Goal: Task Accomplishment & Management: Manage account settings

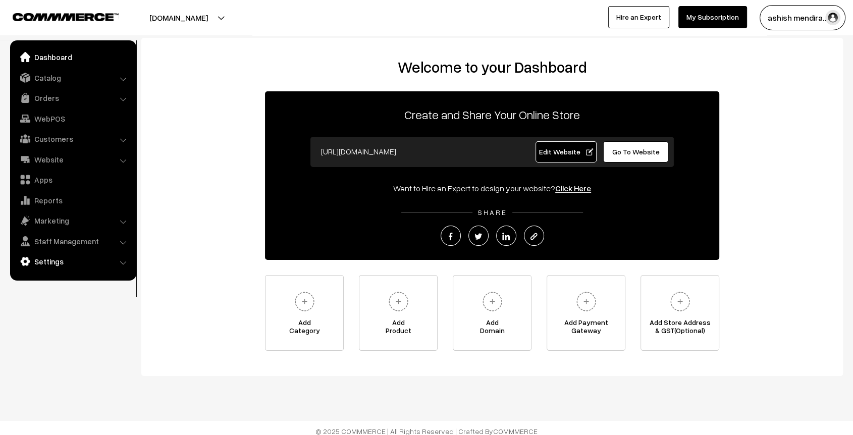
click at [48, 265] on link "Settings" at bounding box center [73, 261] width 120 height 18
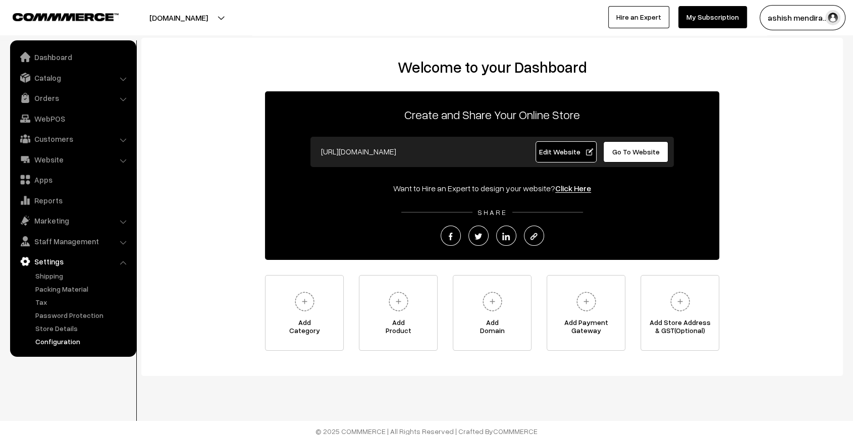
click at [55, 339] on link "Configuration" at bounding box center [83, 341] width 100 height 11
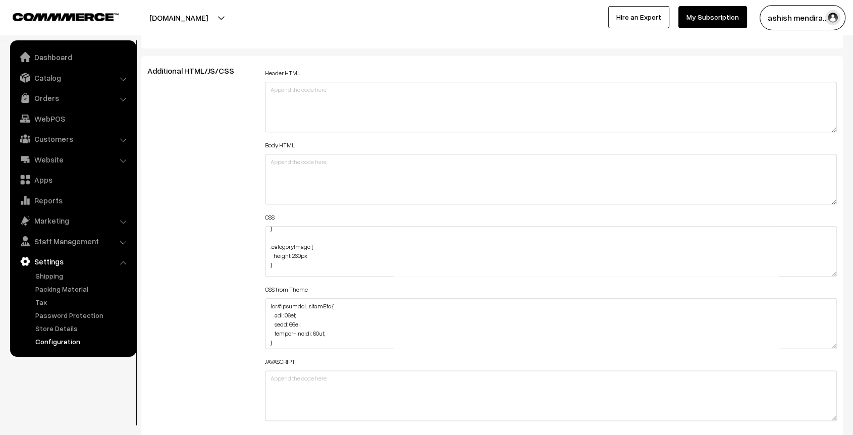
scroll to position [125, 0]
click at [297, 250] on textarea "#headerBottom { margin-top: -7px; } @media (max-width: 767px) { #Logo { margin-…" at bounding box center [551, 251] width 572 height 50
type textarea "#headerBottom { margin-top: -7px; } @media (max-width: 767px) { #Logo { margin-…"
click at [203, 241] on div "Additional HTML/JS/CSS" at bounding box center [199, 246] width 118 height 361
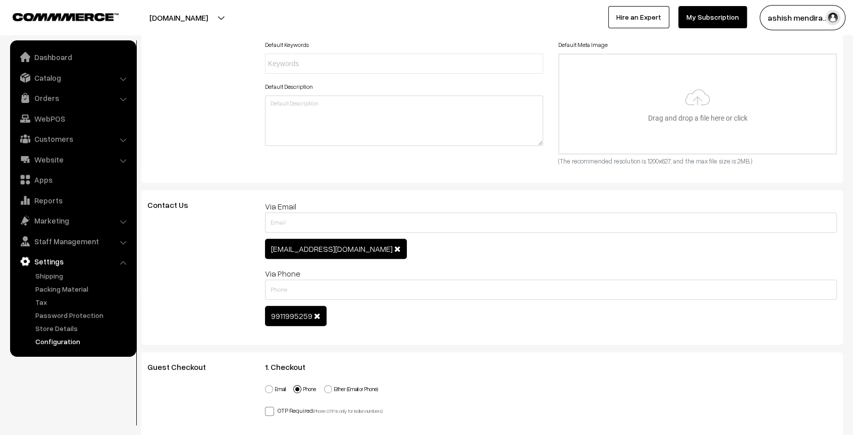
scroll to position [0, 0]
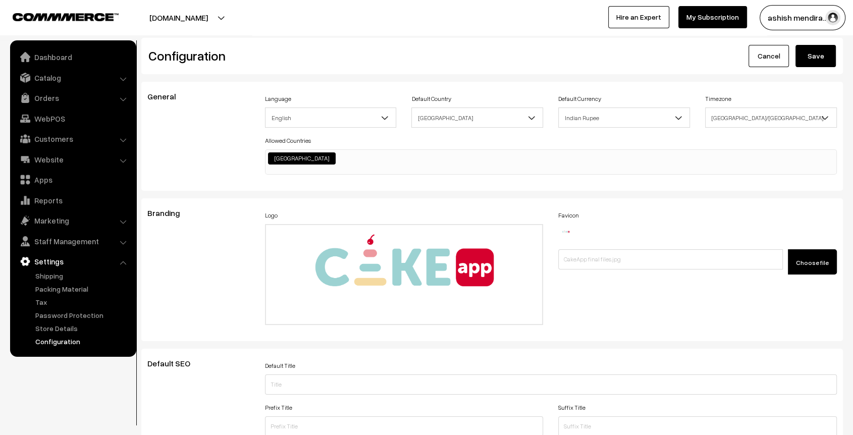
click at [808, 52] on button "Save" at bounding box center [816, 56] width 40 height 22
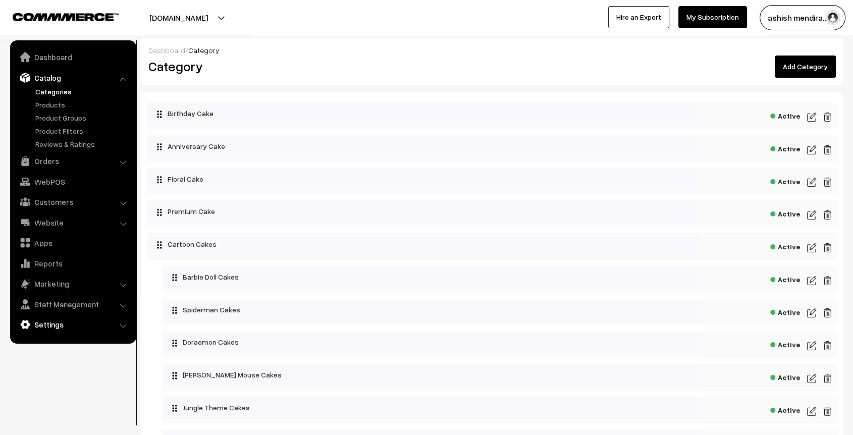
click at [60, 323] on link "Settings" at bounding box center [73, 324] width 120 height 18
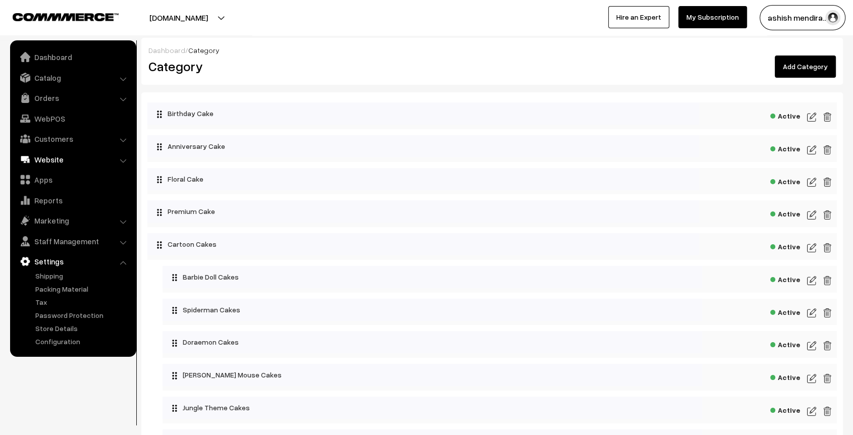
click at [60, 163] on link "Website" at bounding box center [73, 159] width 120 height 18
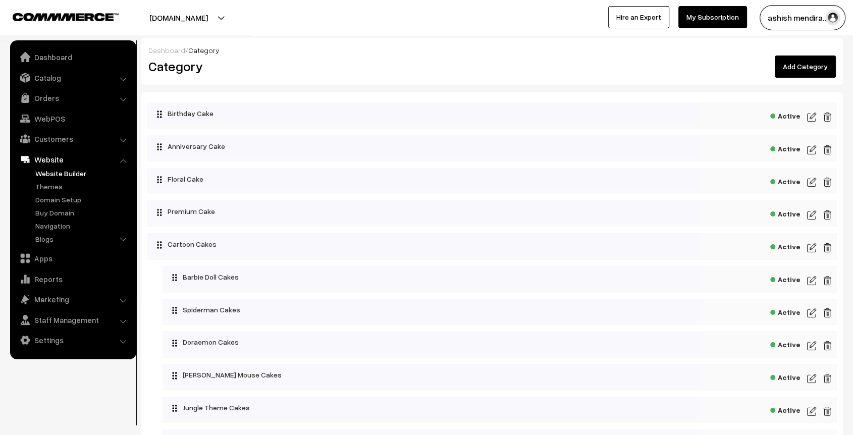
click at [56, 171] on link "Website Builder" at bounding box center [83, 173] width 100 height 11
